Goal: Obtain resource: Obtain resource

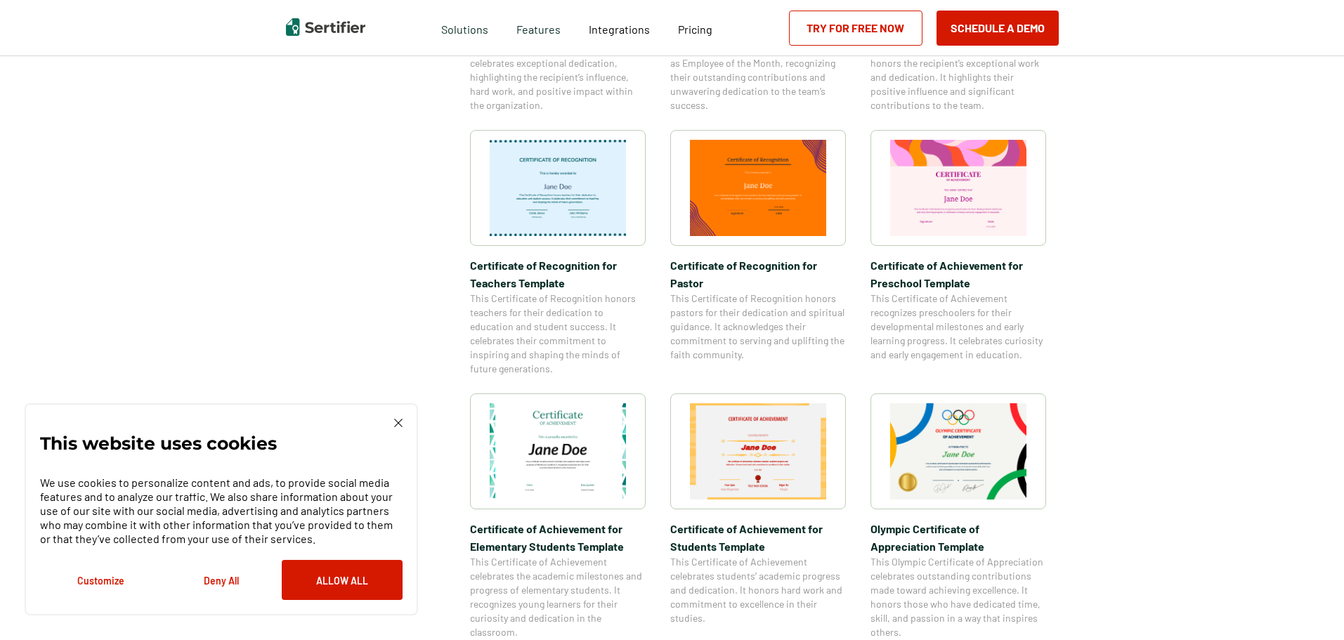
scroll to position [702, 0]
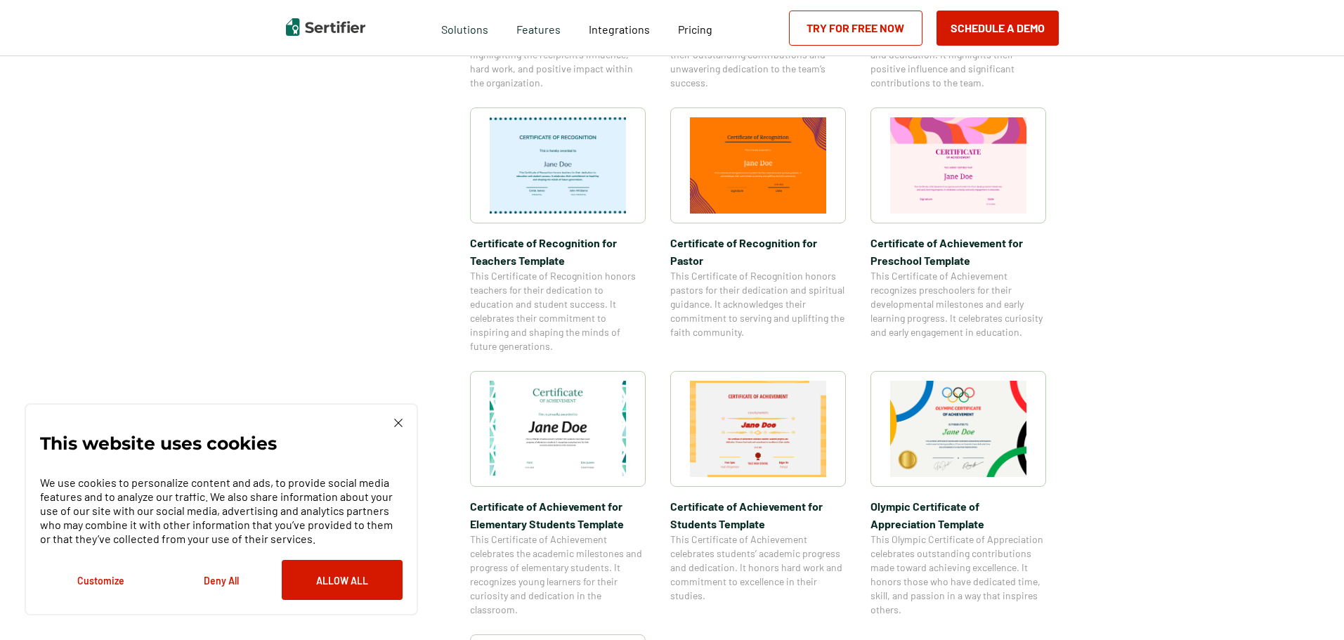
click at [402, 421] on img at bounding box center [398, 423] width 8 height 8
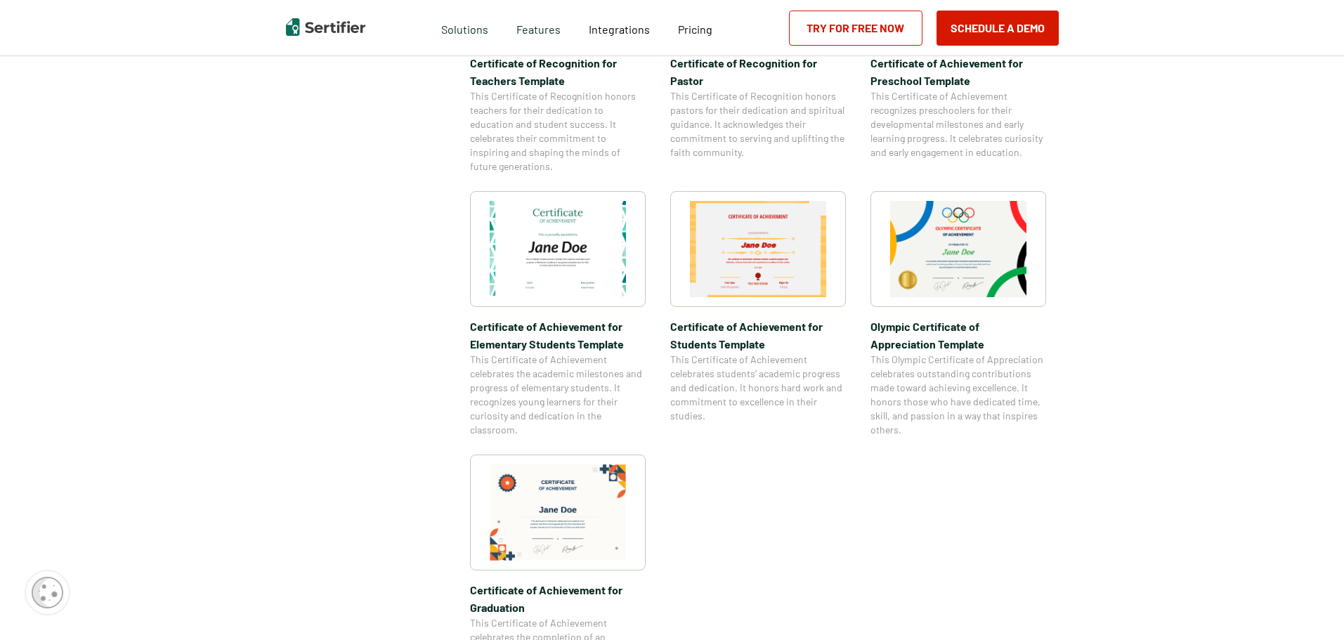
scroll to position [913, 0]
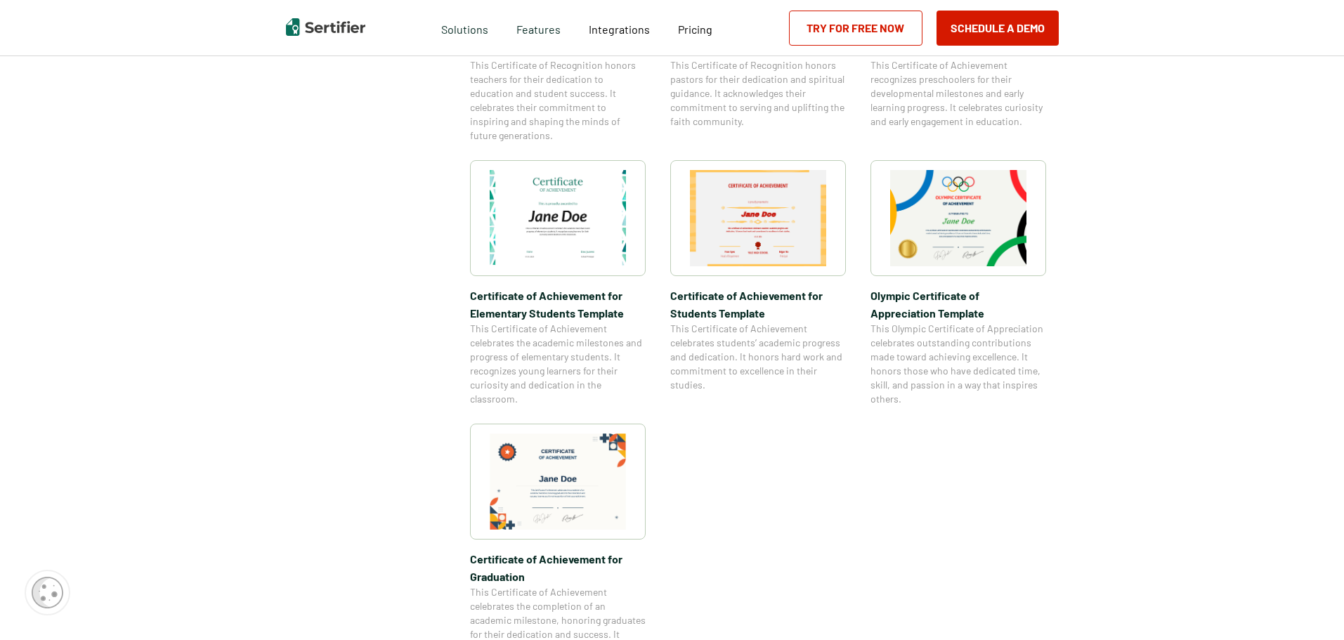
click at [757, 231] on img at bounding box center [758, 218] width 136 height 96
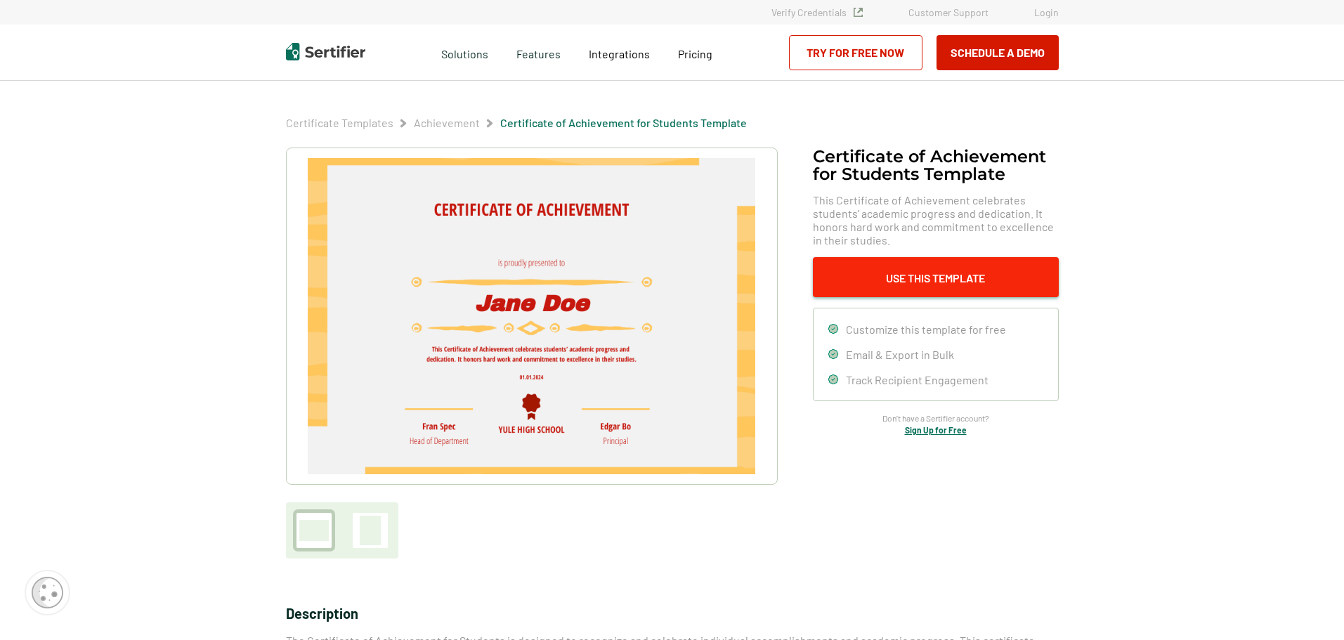
click at [954, 282] on button "Use This Template" at bounding box center [936, 277] width 246 height 40
